Goal: Information Seeking & Learning: Learn about a topic

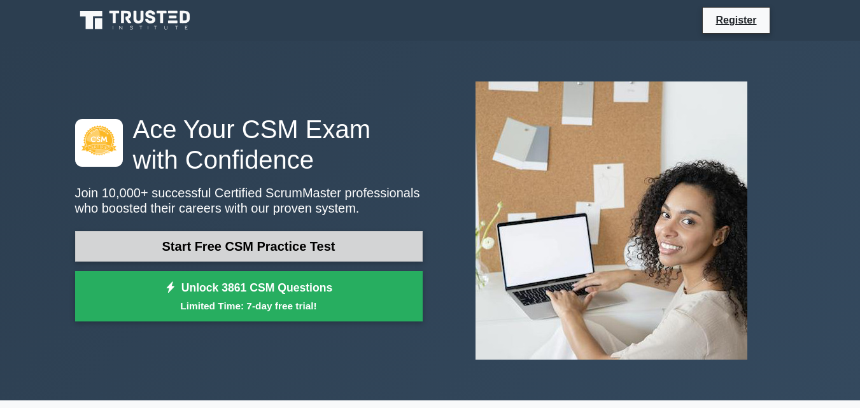
click at [281, 252] on link "Start Free CSM Practice Test" at bounding box center [248, 246] width 347 height 31
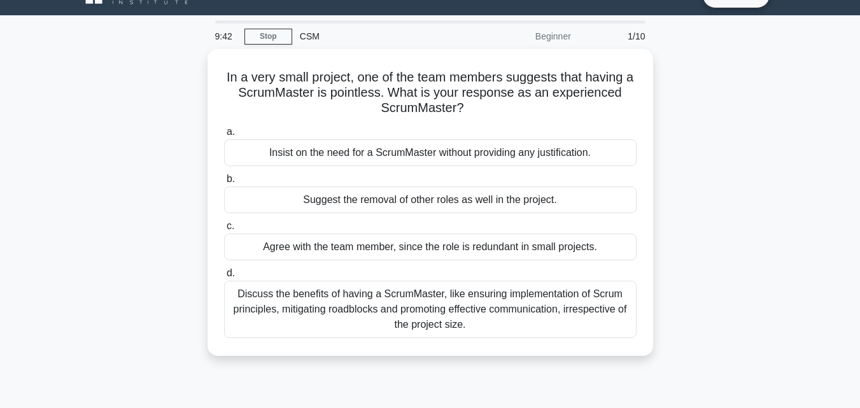
scroll to position [25, 0]
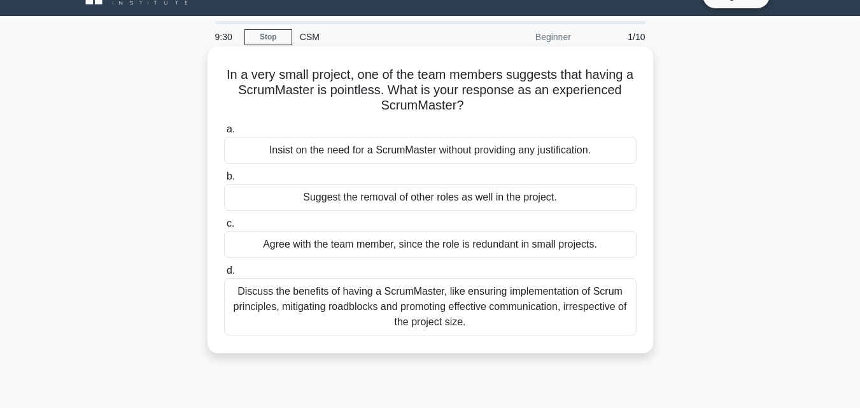
click at [383, 310] on div "Discuss the benefits of having a ScrumMaster, like ensuring implementation of S…" at bounding box center [430, 306] width 412 height 57
click at [224, 275] on input "d. Discuss the benefits of having a ScrumMaster, like ensuring implementation o…" at bounding box center [224, 271] width 0 height 8
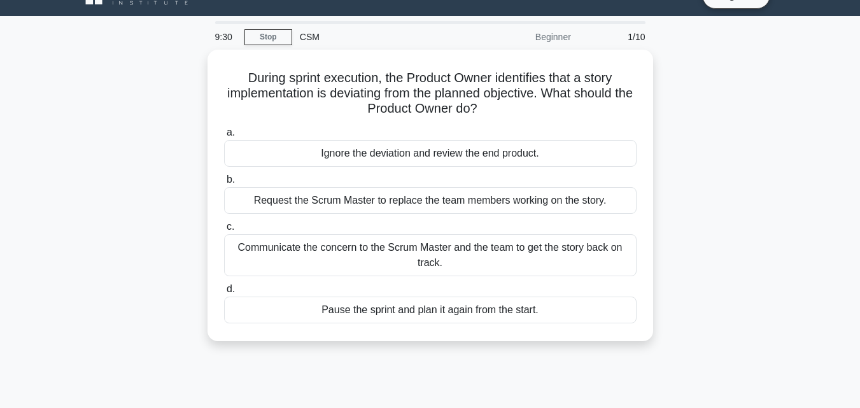
scroll to position [0, 0]
